Goal: Transaction & Acquisition: Obtain resource

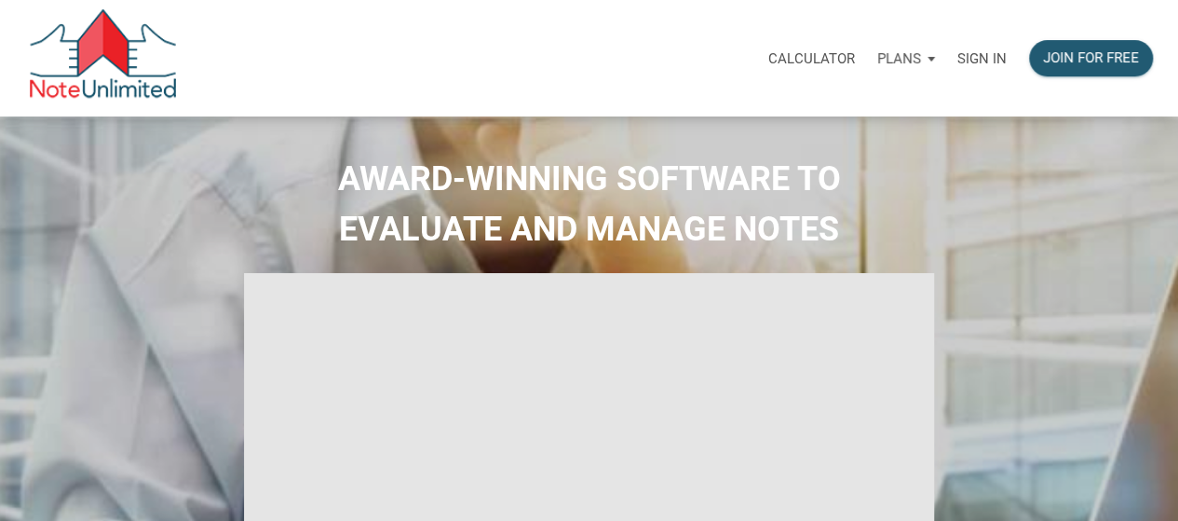
select select
type input "Introduction to new features"
select select
click at [1002, 53] on p "Sign in" at bounding box center [982, 58] width 49 height 17
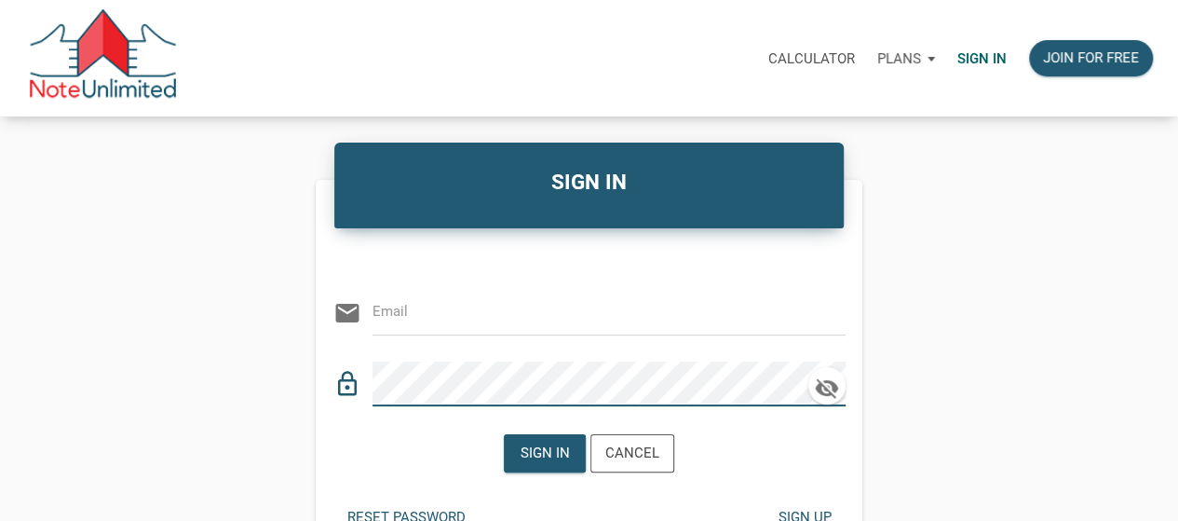
click at [483, 329] on input "email" at bounding box center [595, 312] width 445 height 42
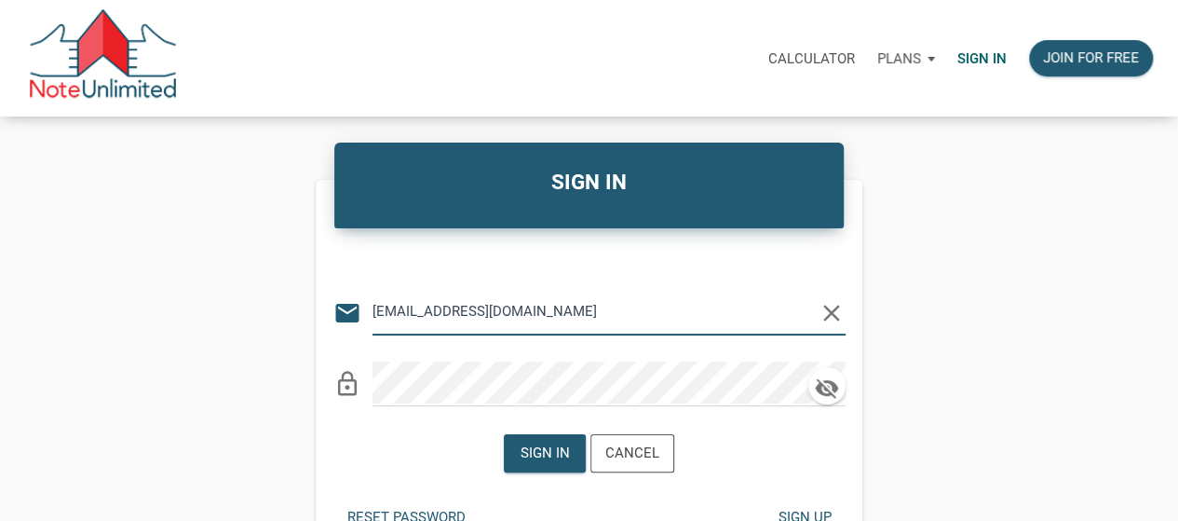
type input "[EMAIL_ADDRESS][DOMAIN_NAME]"
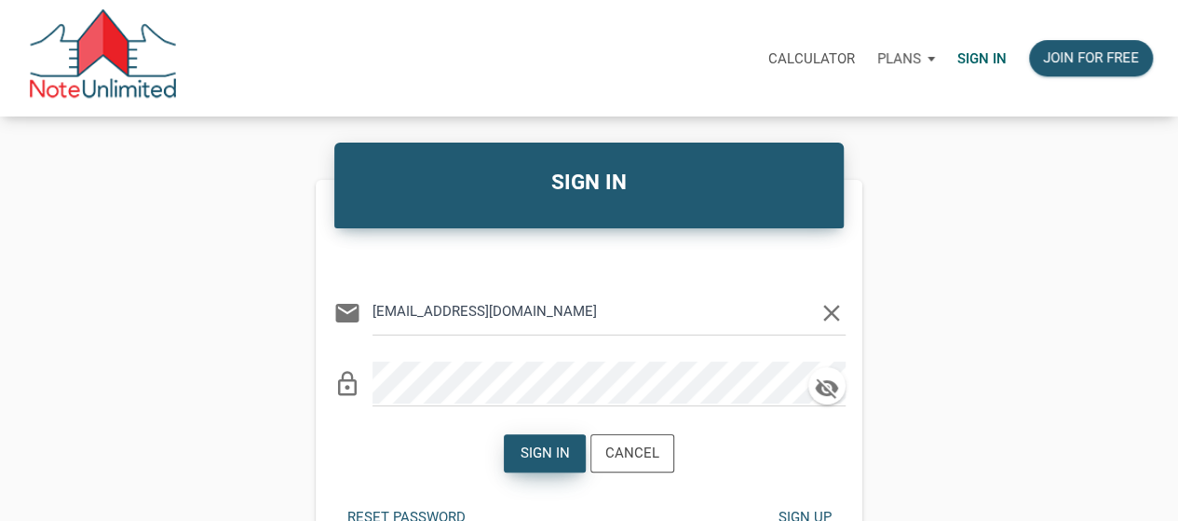
drag, startPoint x: 528, startPoint y: 428, endPoint x: 534, endPoint y: 454, distance: 26.7
click at [531, 433] on div "Sign in Cancel" at bounding box center [590, 453] width 548 height 66
click at [534, 454] on div "Sign in" at bounding box center [545, 452] width 49 height 21
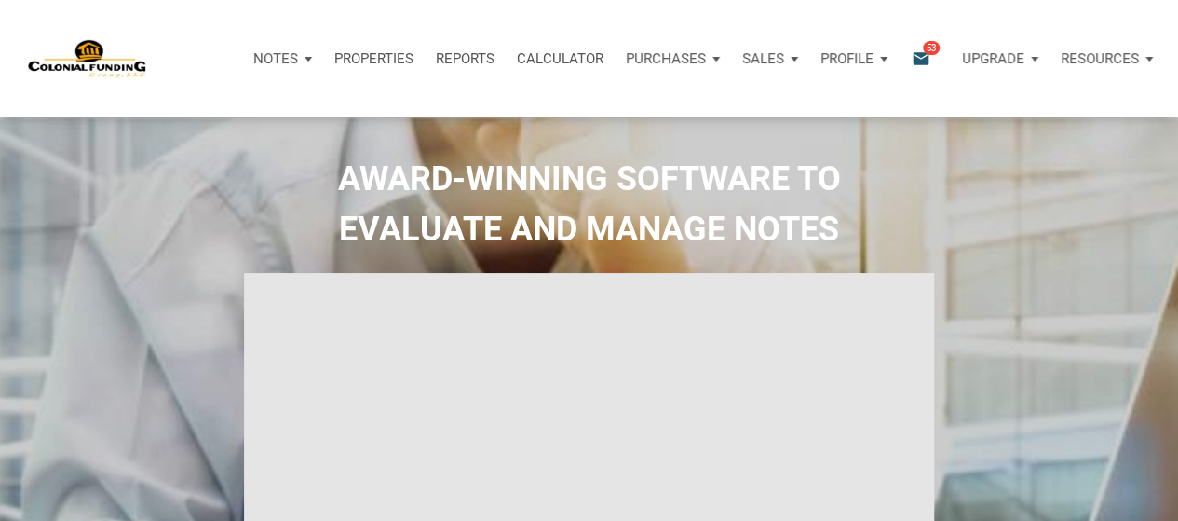
type input "Introduction to new features"
select select
click at [910, 64] on icon "email" at bounding box center [921, 58] width 22 height 21
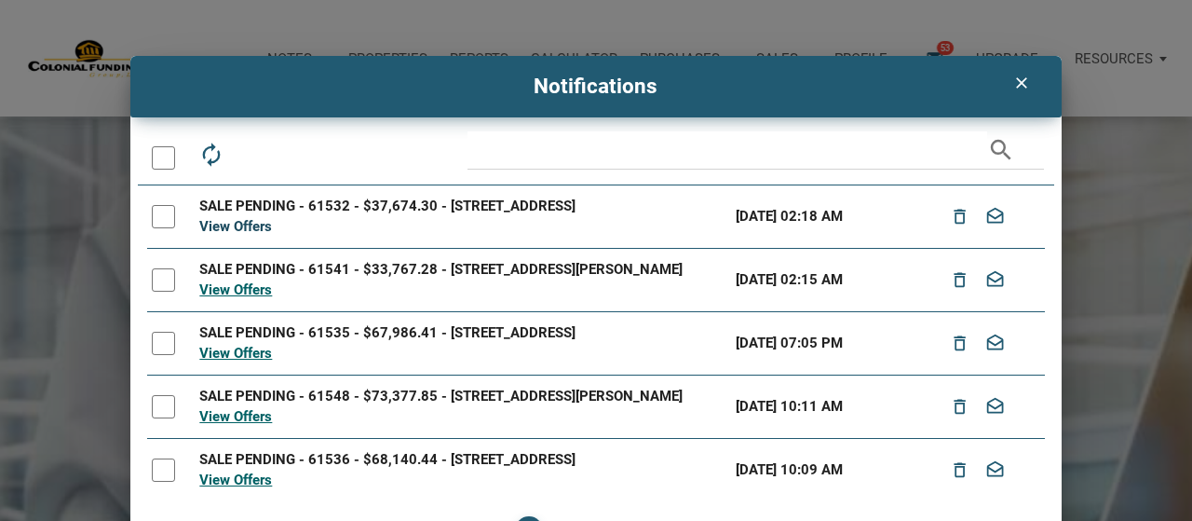
click at [220, 226] on link "View Offers" at bounding box center [235, 226] width 73 height 17
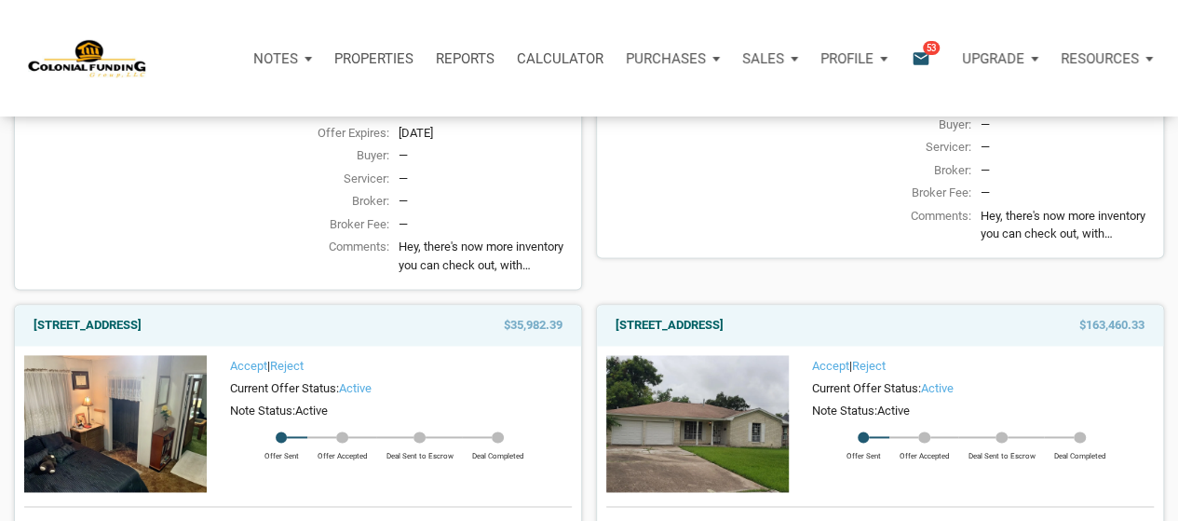
scroll to position [1118, 0]
